Goal: Find contact information: Find contact information

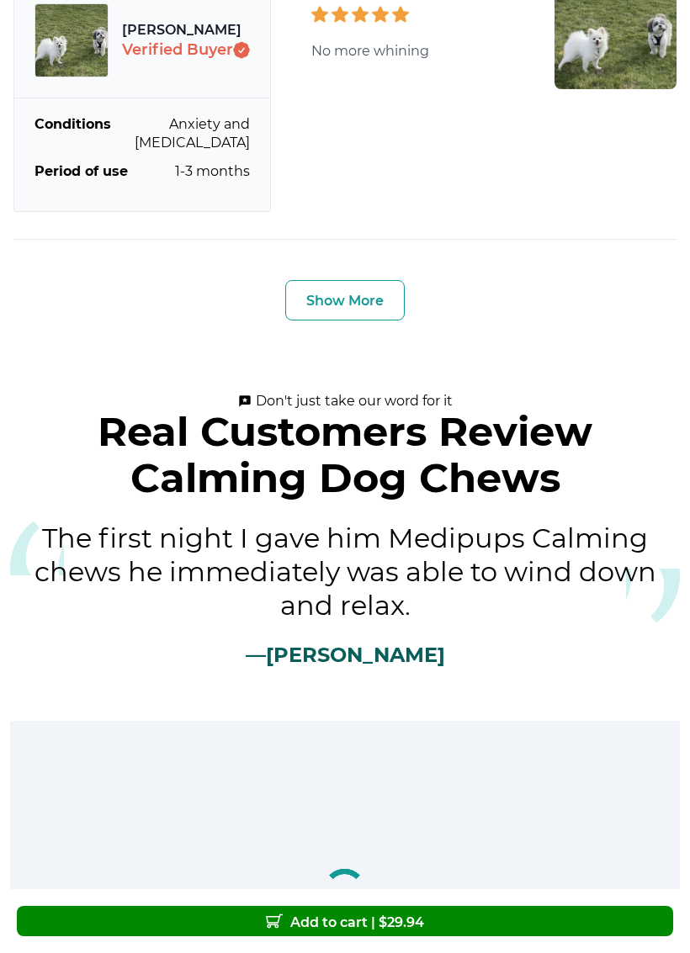
scroll to position [6126, 0]
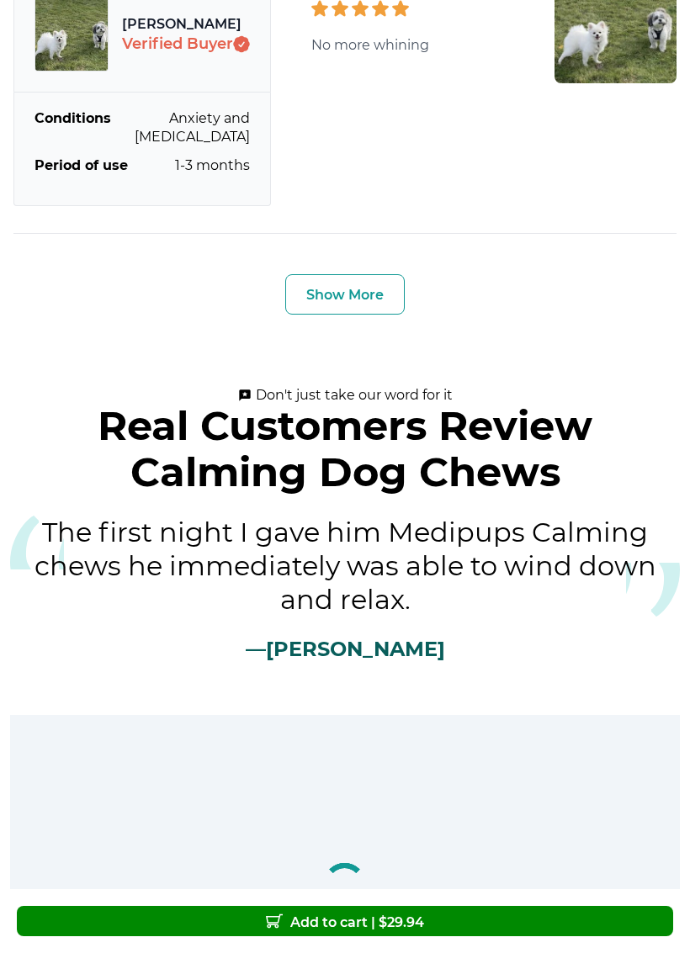
click at [374, 285] on button "Show More" at bounding box center [344, 294] width 119 height 40
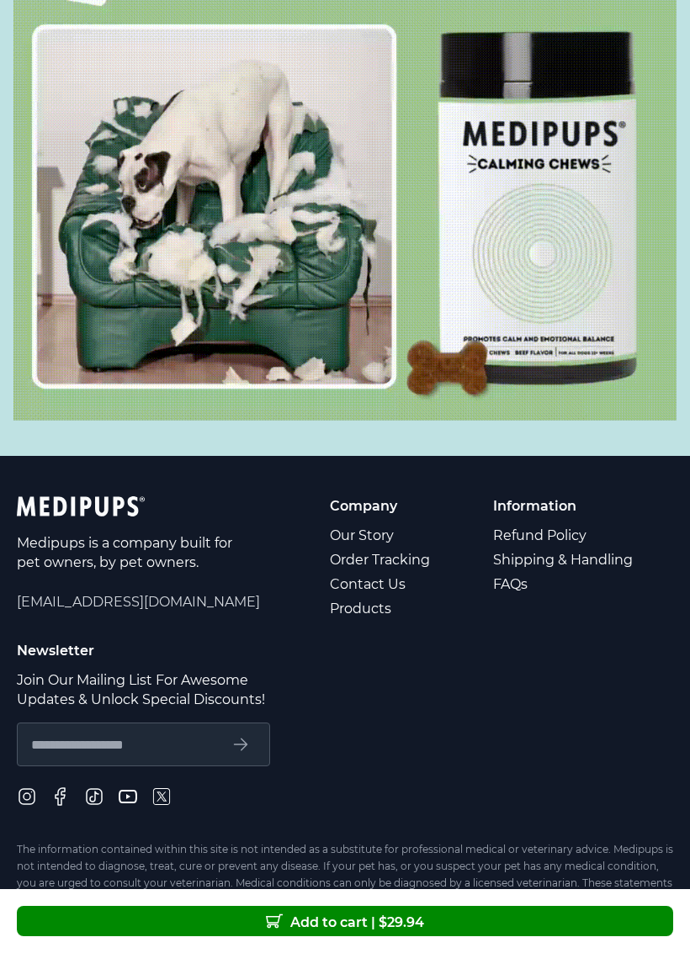
scroll to position [10533, 0]
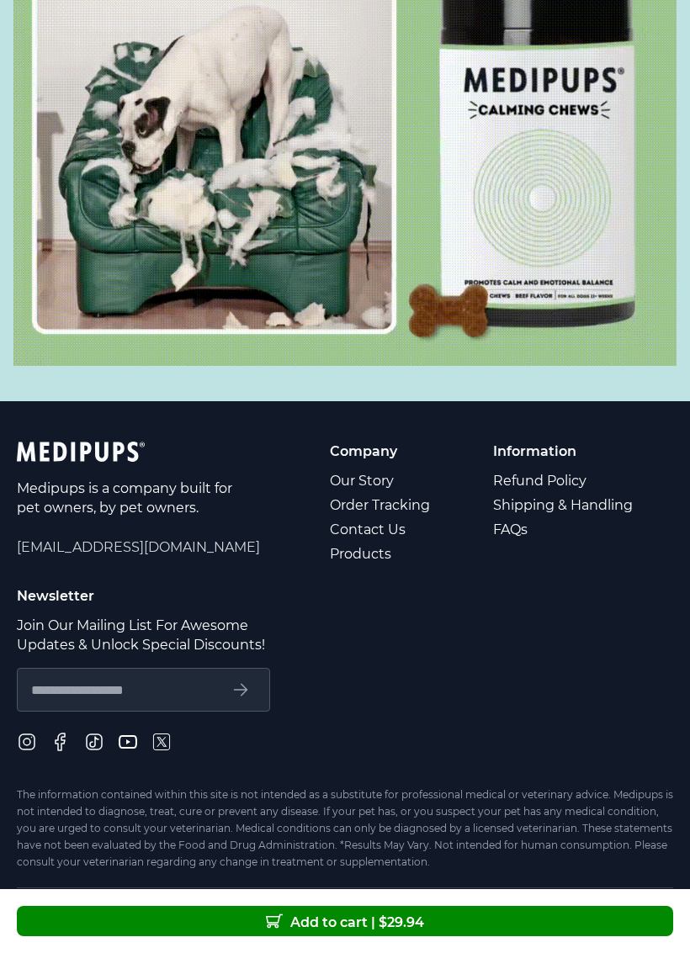
click at [544, 469] on link "Refund Policy" at bounding box center [564, 481] width 142 height 24
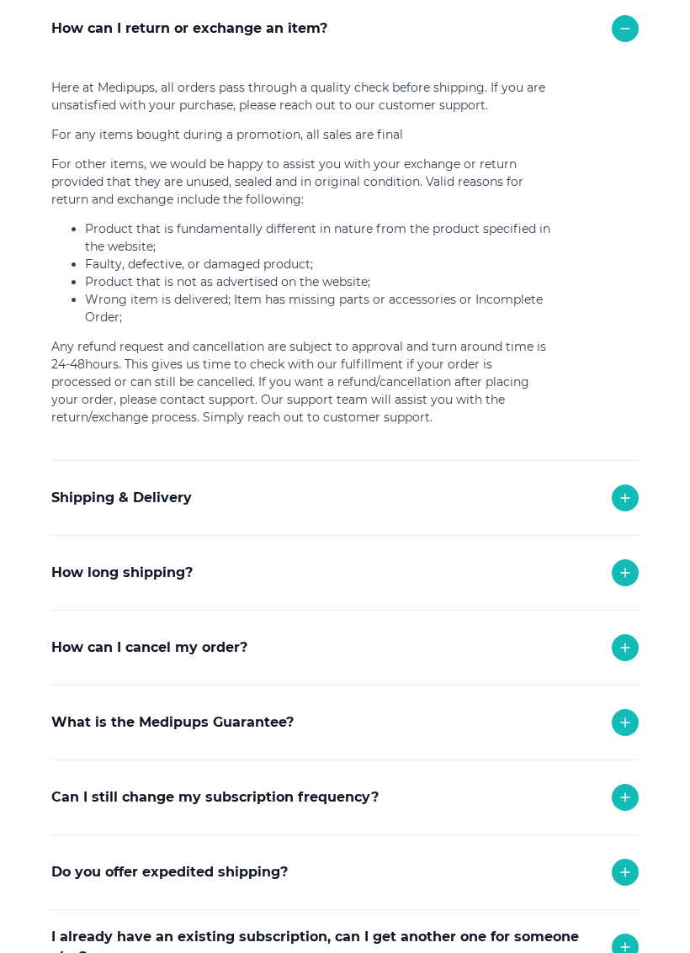
scroll to position [252, 0]
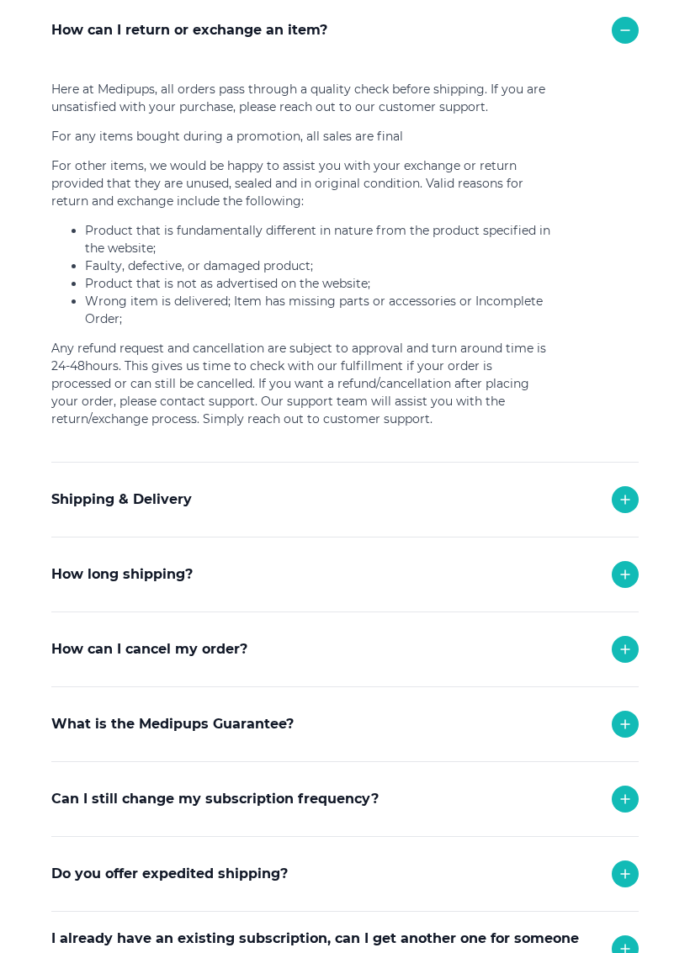
click at [636, 639] on div "How can I cancel my order?" at bounding box center [344, 649] width 587 height 74
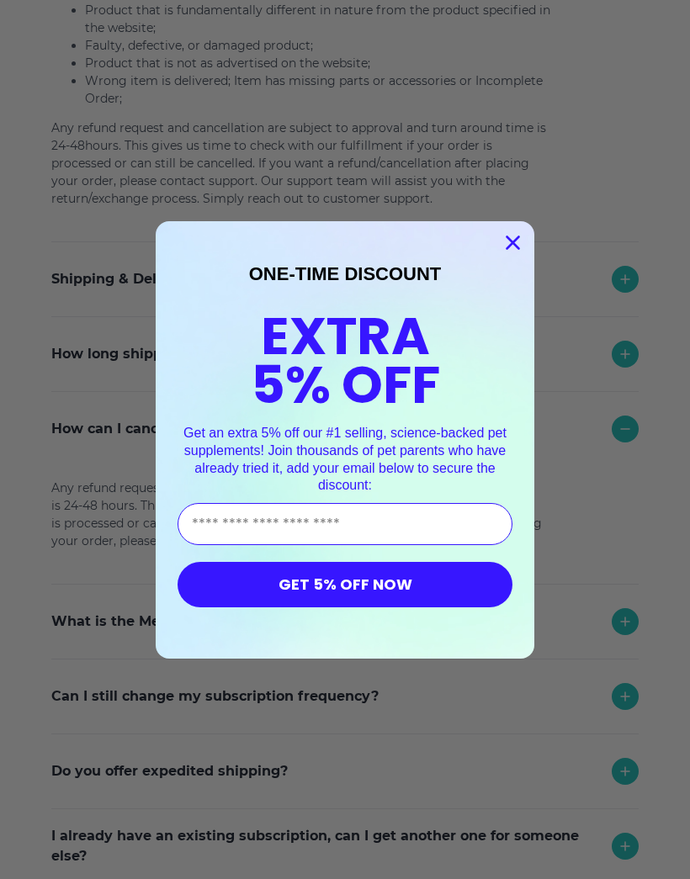
scroll to position [472, 0]
click at [518, 237] on icon "Close dialog" at bounding box center [513, 242] width 12 height 12
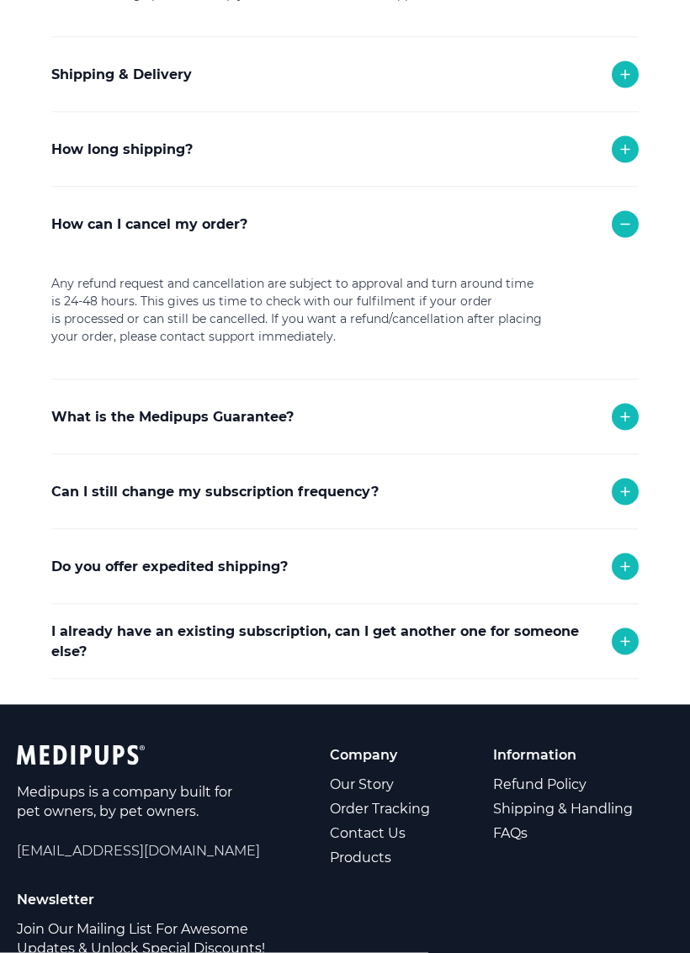
scroll to position [678, 0]
click at [564, 678] on div "I already have an existing subscription, can I get another one for someone else?" at bounding box center [344, 641] width 587 height 74
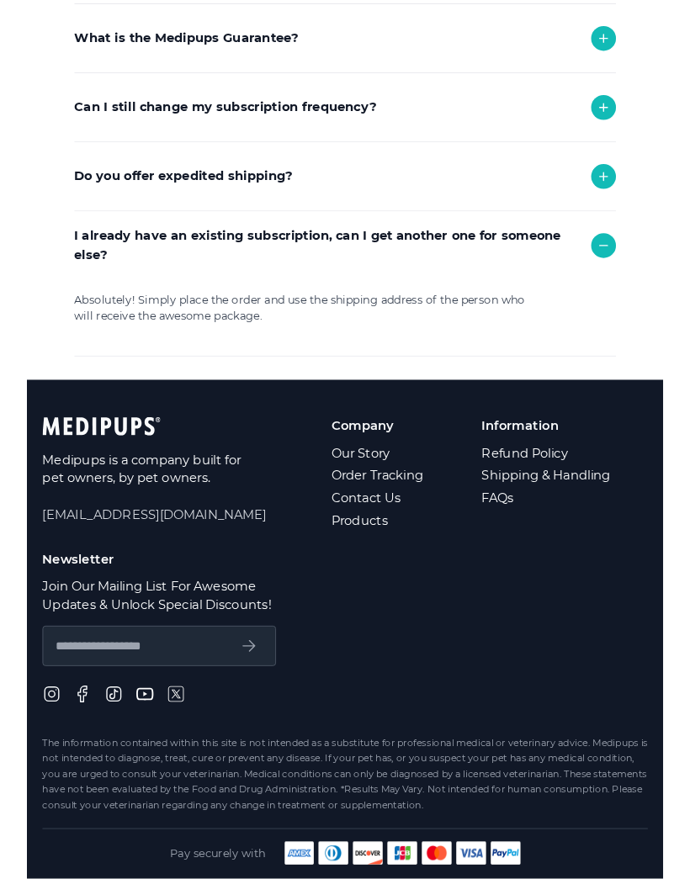
scroll to position [1052, 0]
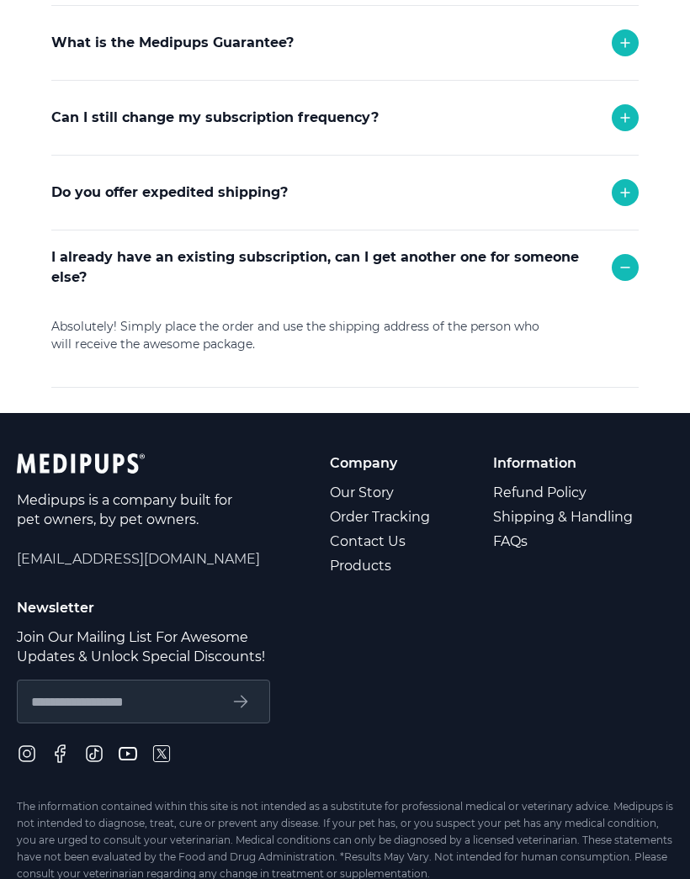
click at [377, 554] on link "Contact Us" at bounding box center [381, 541] width 103 height 24
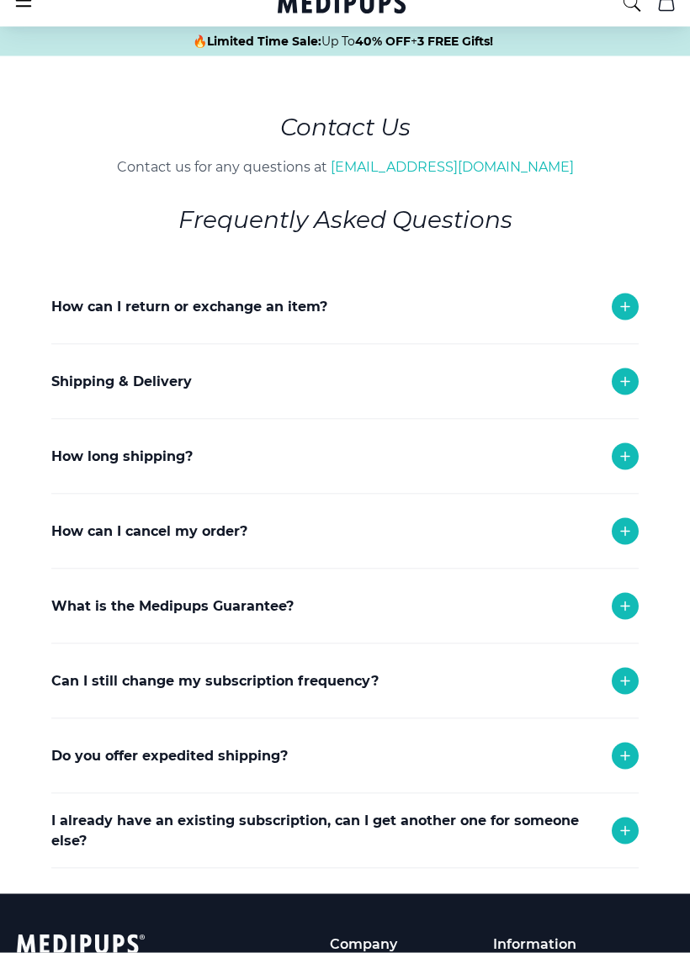
scroll to position [61, 0]
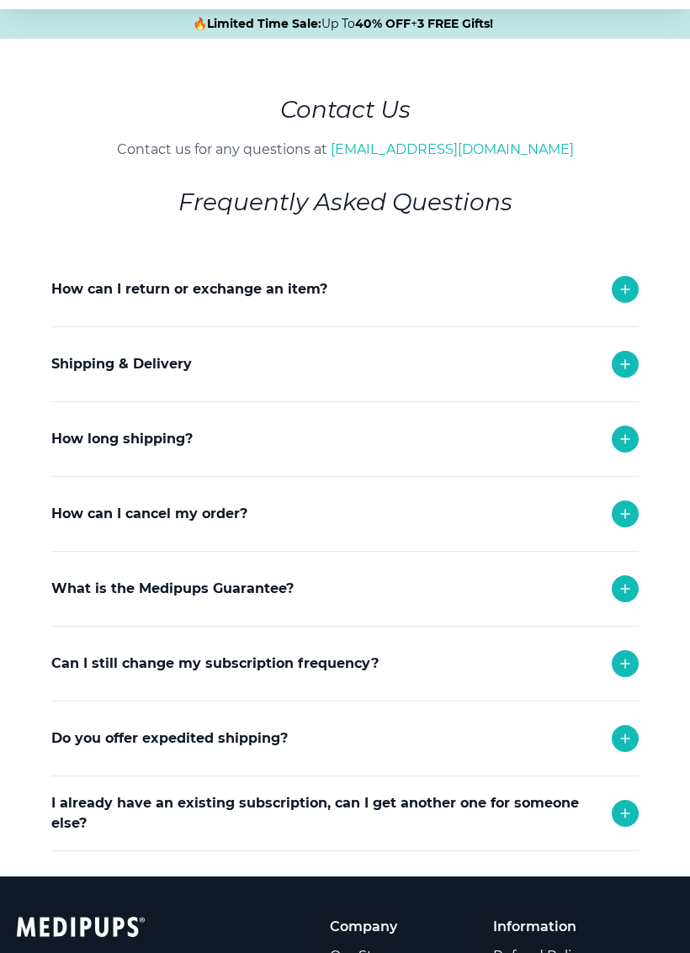
click at [631, 520] on icon at bounding box center [625, 514] width 20 height 20
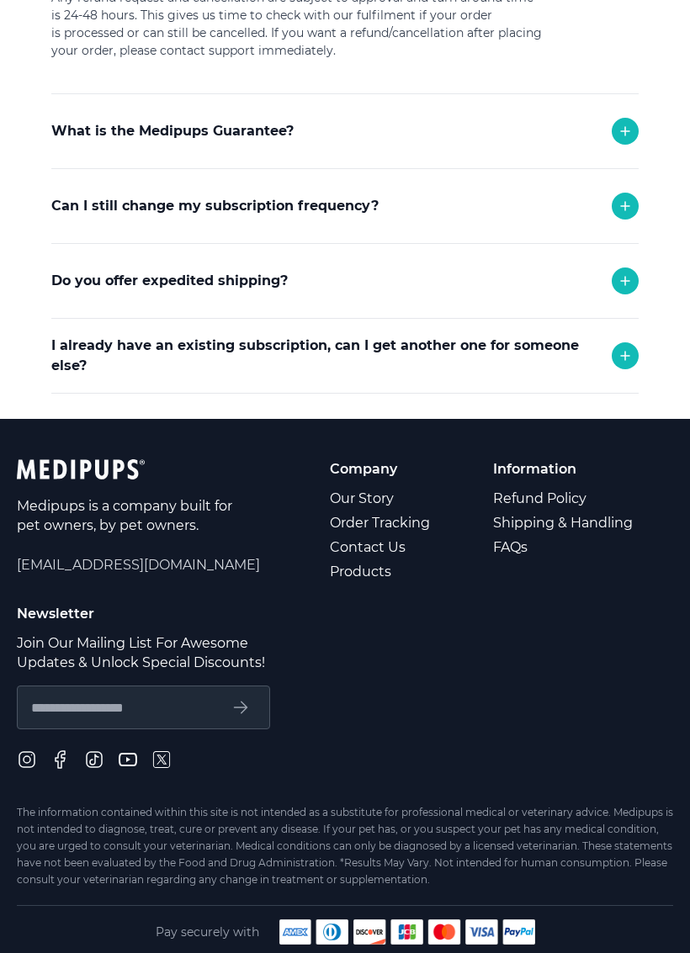
scroll to position [684, 0]
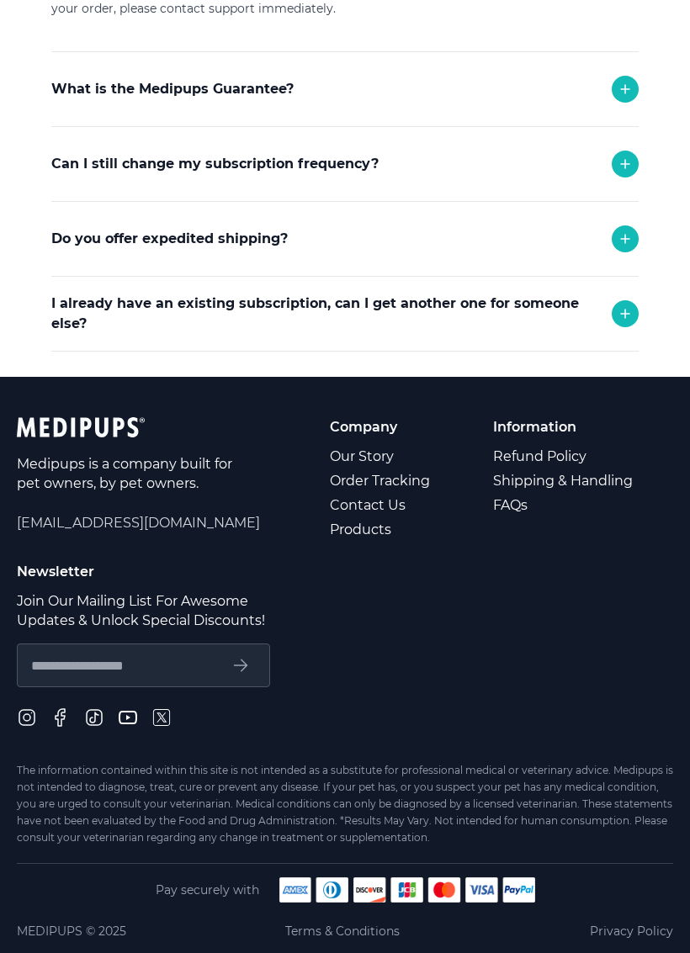
click at [109, 526] on span "[EMAIL_ADDRESS][DOMAIN_NAME]" at bounding box center [138, 522] width 243 height 19
click at [131, 535] on div "Medipups is a company built for pet owners, by pet owners. [EMAIL_ADDRESS][DOMA…" at bounding box center [138, 479] width 243 height 124
click at [131, 516] on span "[EMAIL_ADDRESS][DOMAIN_NAME]" at bounding box center [138, 522] width 243 height 19
click at [144, 659] on input "text" at bounding box center [124, 665] width 186 height 22
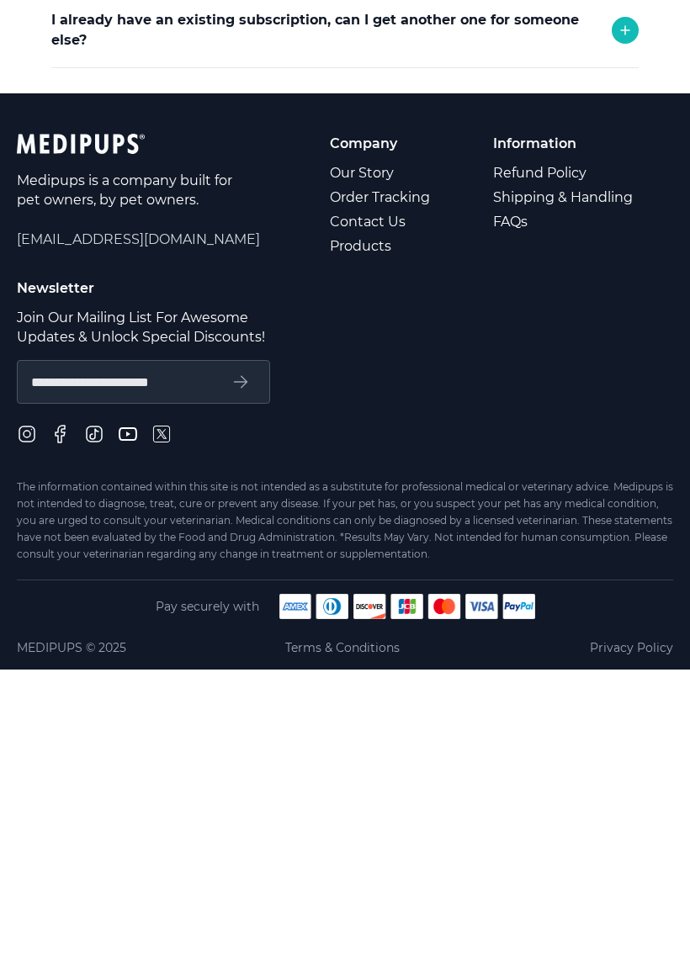
type input "**********"
click at [130, 513] on span "[EMAIL_ADDRESS][DOMAIN_NAME]" at bounding box center [138, 522] width 243 height 19
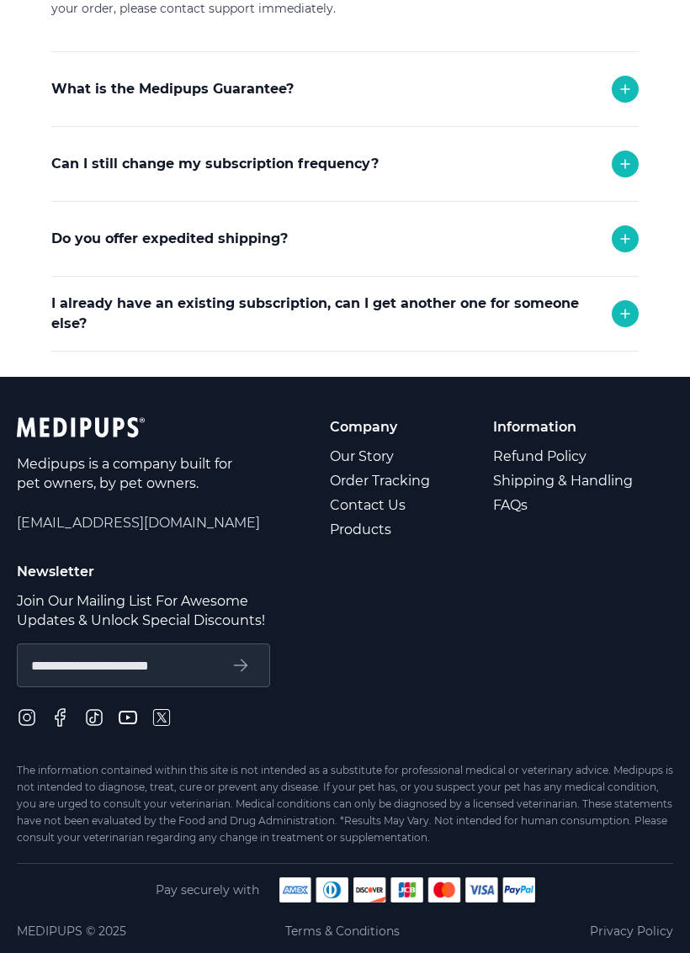
click at [370, 531] on link "Products" at bounding box center [381, 529] width 103 height 24
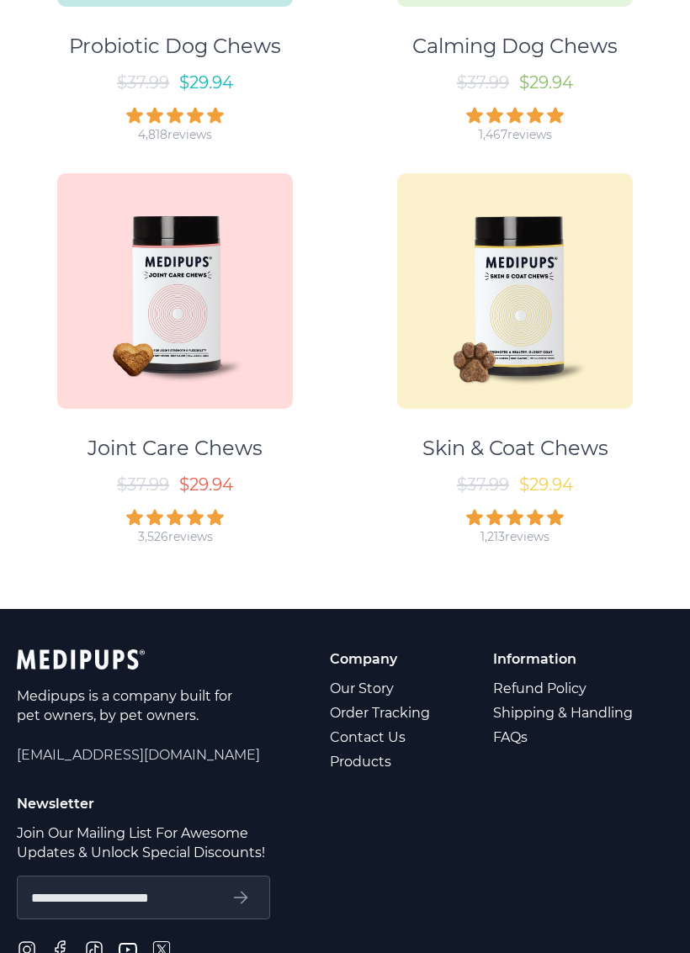
scroll to position [584, 0]
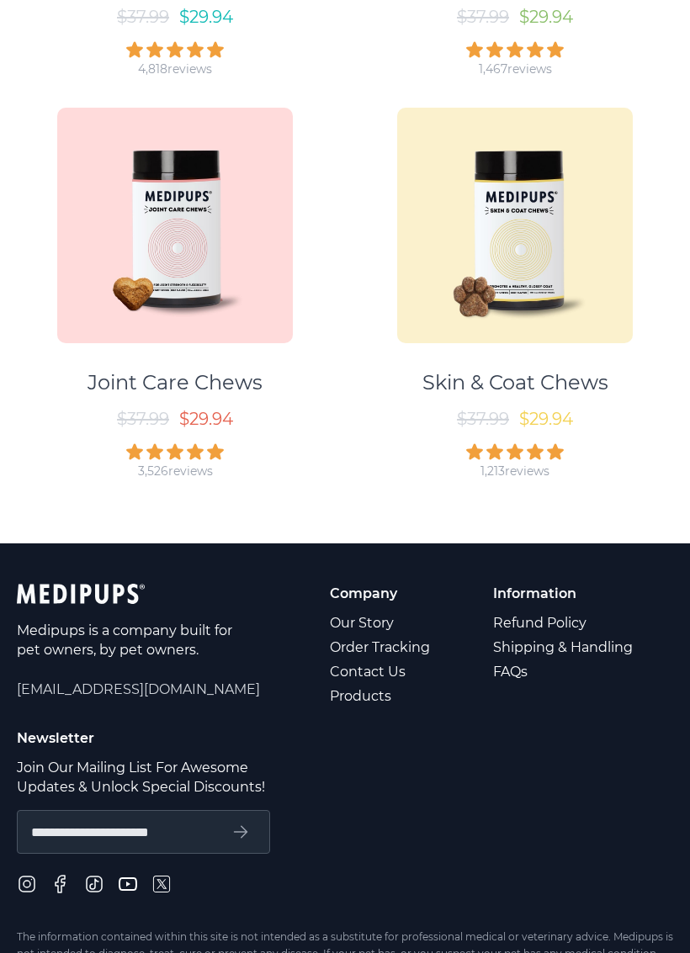
click at [595, 635] on link "Shipping & Handling" at bounding box center [564, 647] width 142 height 24
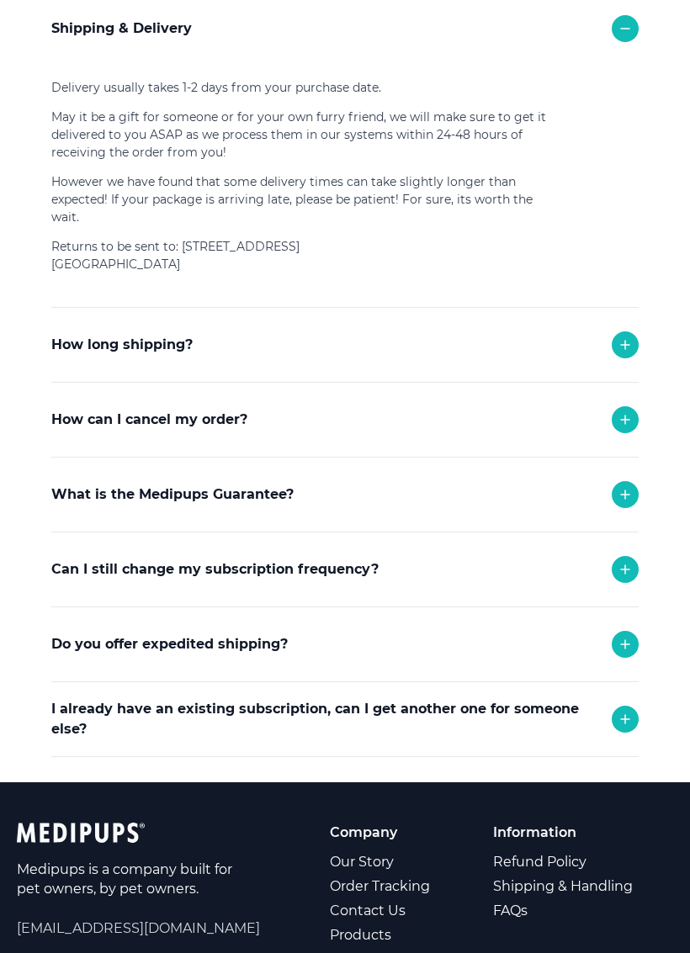
scroll to position [327, 0]
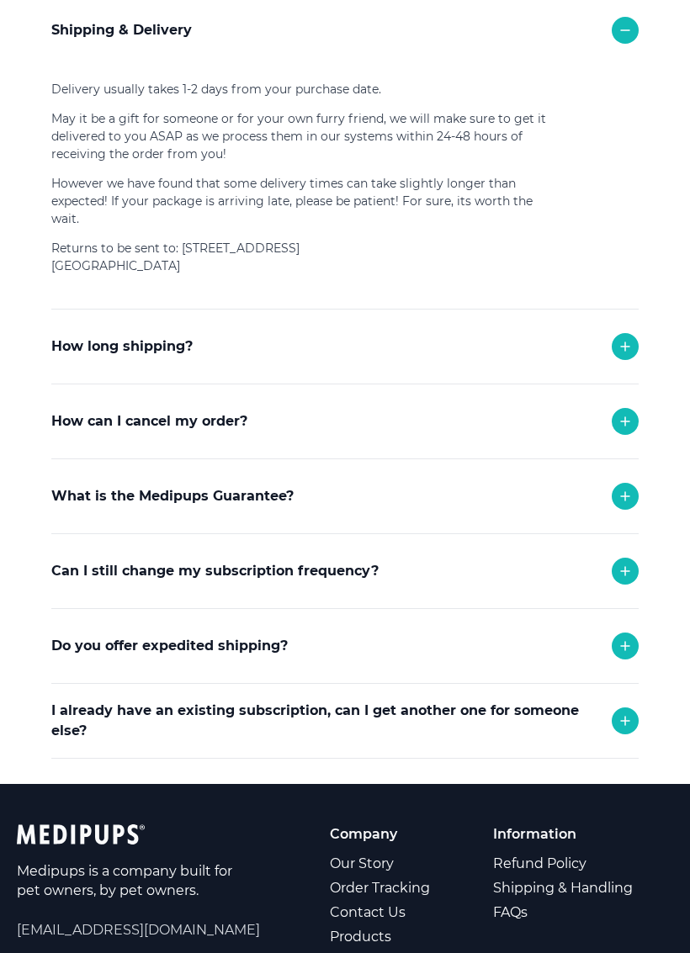
click at [627, 426] on icon at bounding box center [625, 421] width 8 height 8
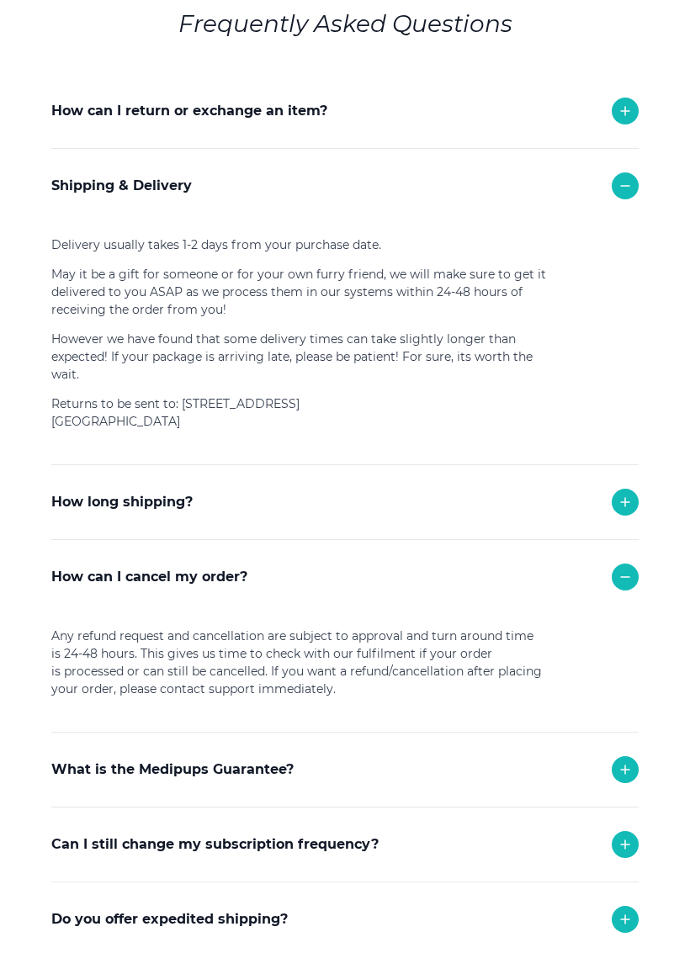
scroll to position [172, 0]
click at [637, 114] on div at bounding box center [625, 111] width 27 height 27
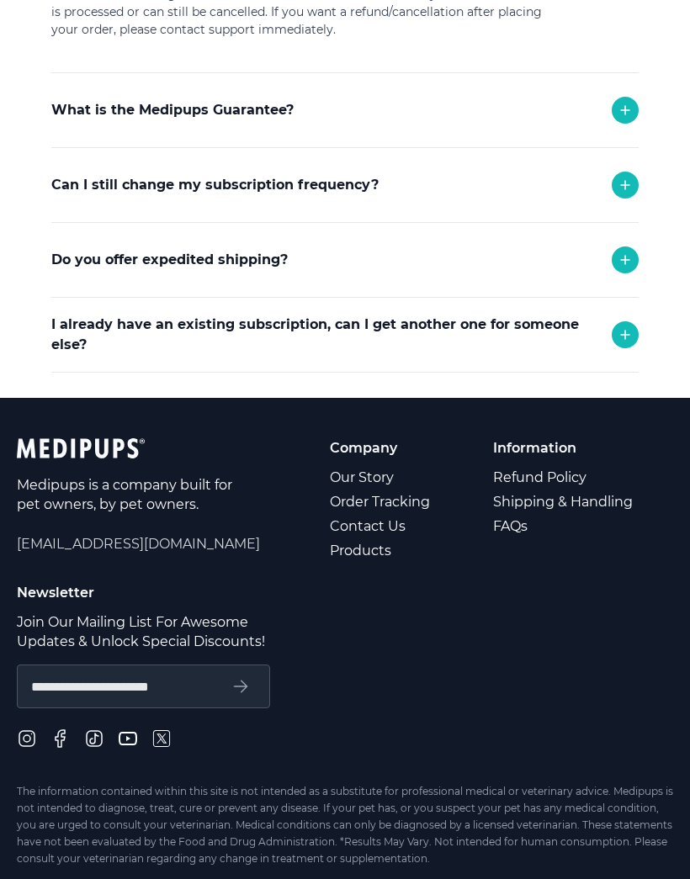
scroll to position [1220, 0]
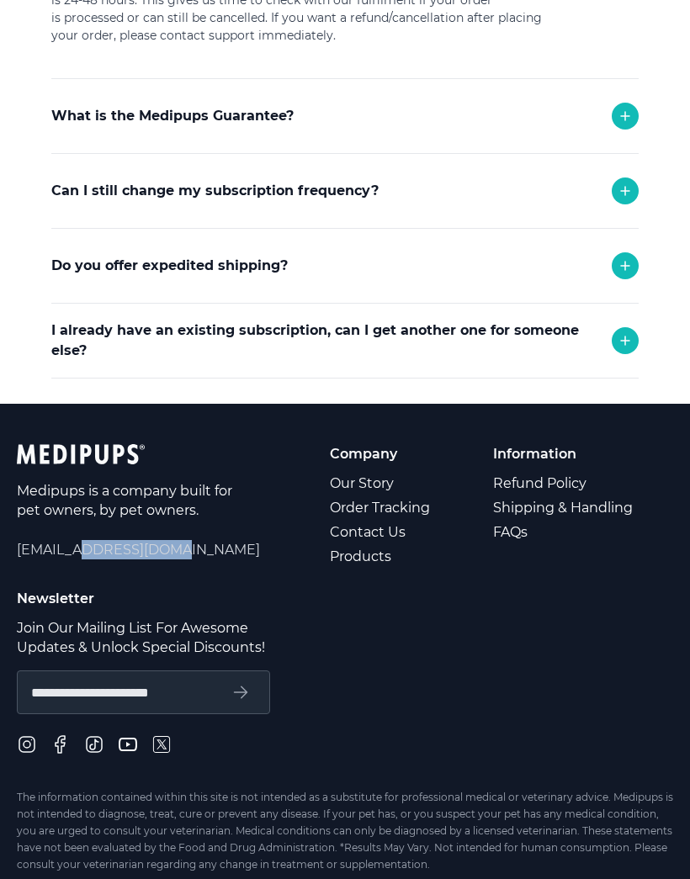
click at [308, 321] on div "I already have an existing subscription, can I get another one for someone else?" at bounding box center [344, 341] width 587 height 74
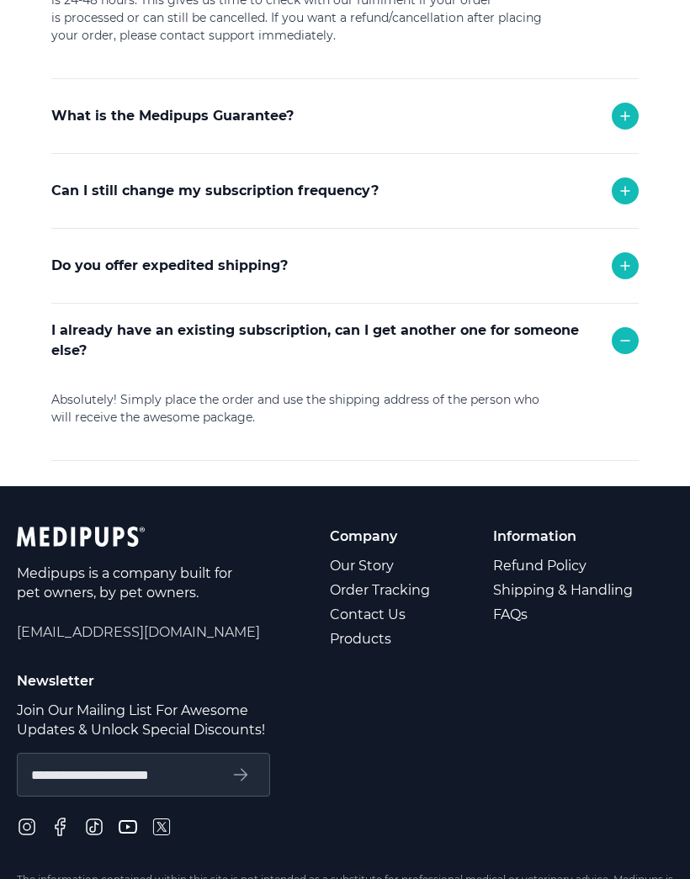
click at [113, 627] on div "Medipups is a company built for pet owners, by pet owners. [EMAIL_ADDRESS][DOMA…" at bounding box center [138, 589] width 243 height 124
click at [119, 639] on span "[EMAIL_ADDRESS][DOMAIN_NAME]" at bounding box center [138, 631] width 243 height 19
copy span "[EMAIL_ADDRESS][DOMAIN_NAME]"
